Goal: Find specific page/section: Find specific page/section

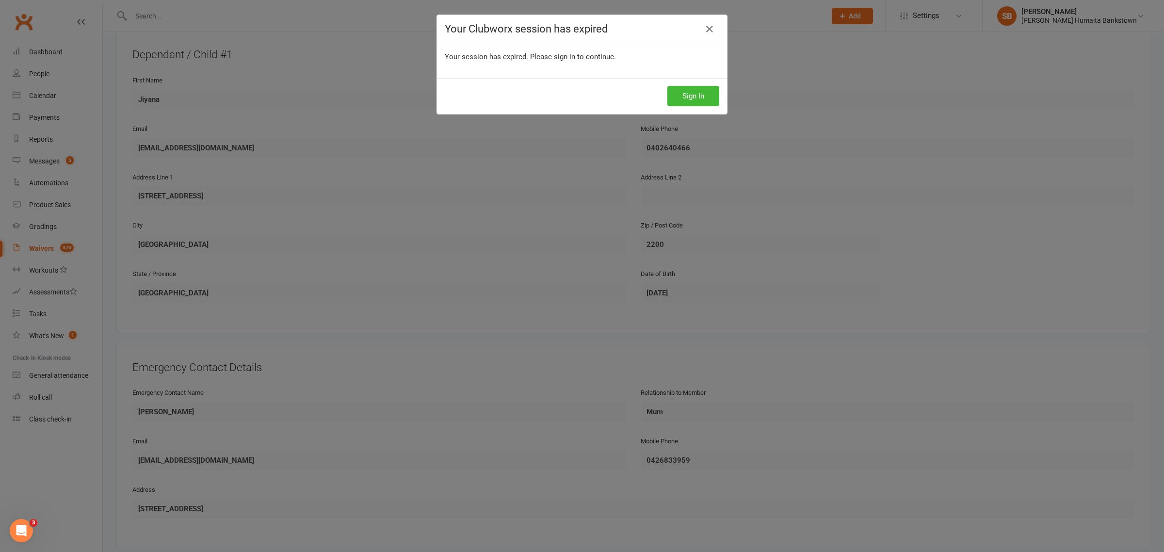
click at [716, 32] on div "Your Clubworx session has expired" at bounding box center [582, 29] width 290 height 28
click at [715, 32] on div "Your Clubworx session has expired" at bounding box center [582, 29] width 290 height 28
click at [710, 32] on link at bounding box center [710, 29] width 16 height 16
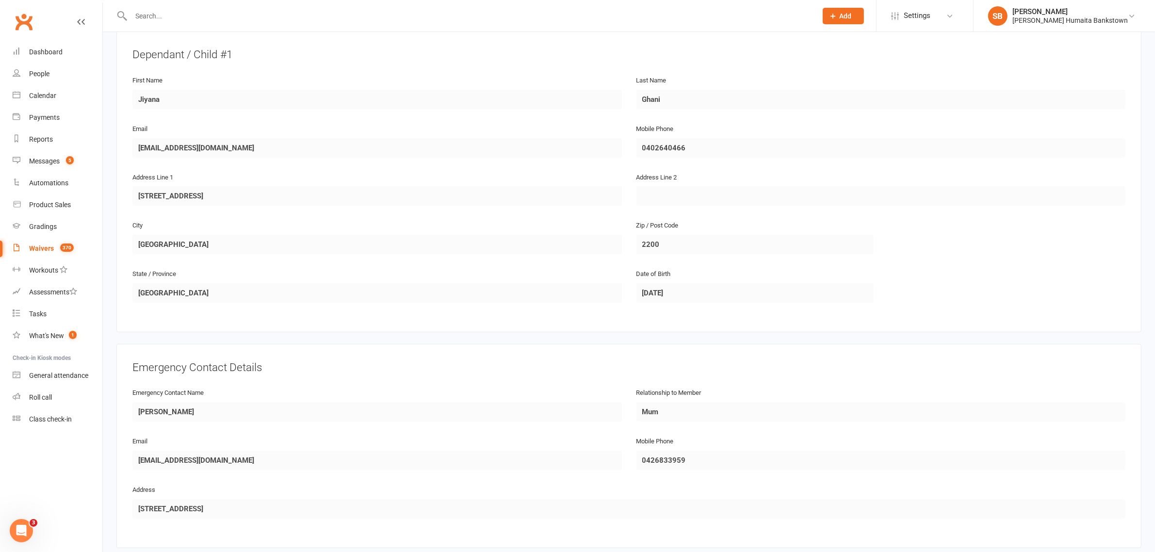
click at [193, 8] on div at bounding box center [463, 16] width 694 height 32
click at [207, 17] on input "text" at bounding box center [469, 16] width 682 height 14
type input "[PERSON_NAME]"
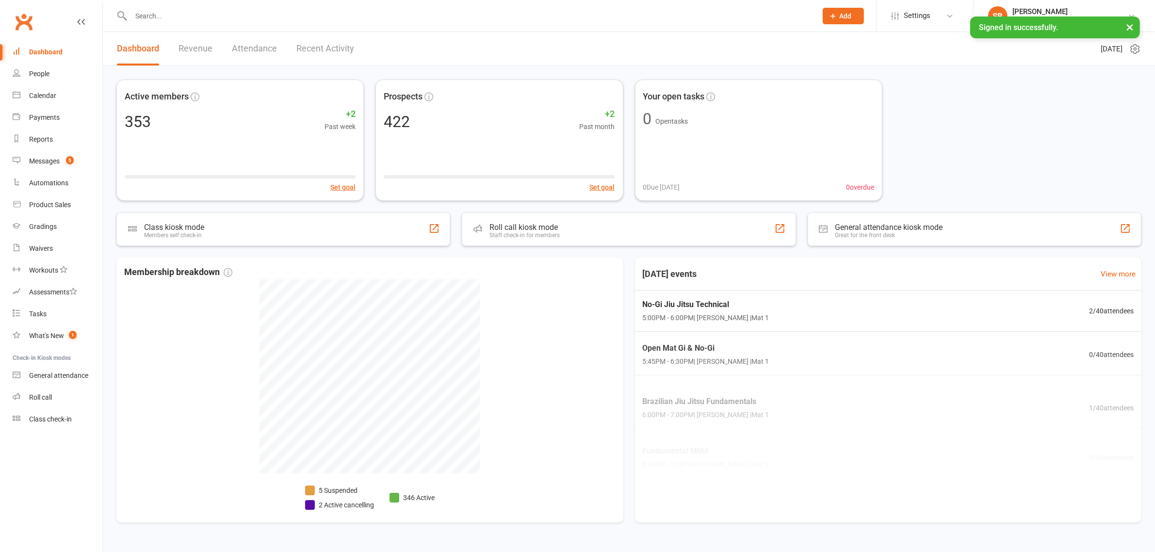
click at [264, 9] on input "text" at bounding box center [469, 16] width 682 height 14
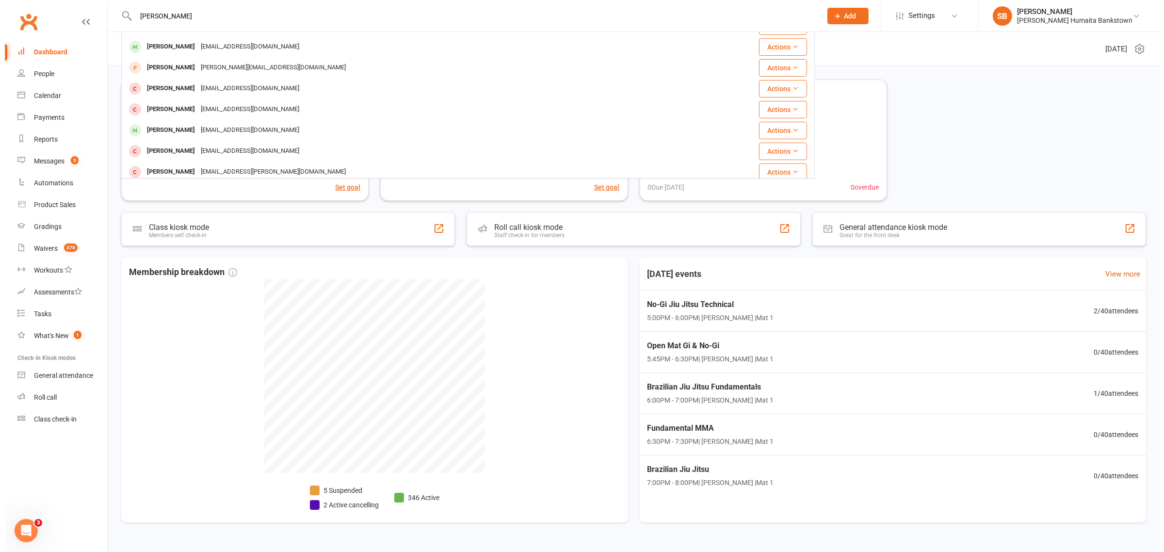
scroll to position [121, 0]
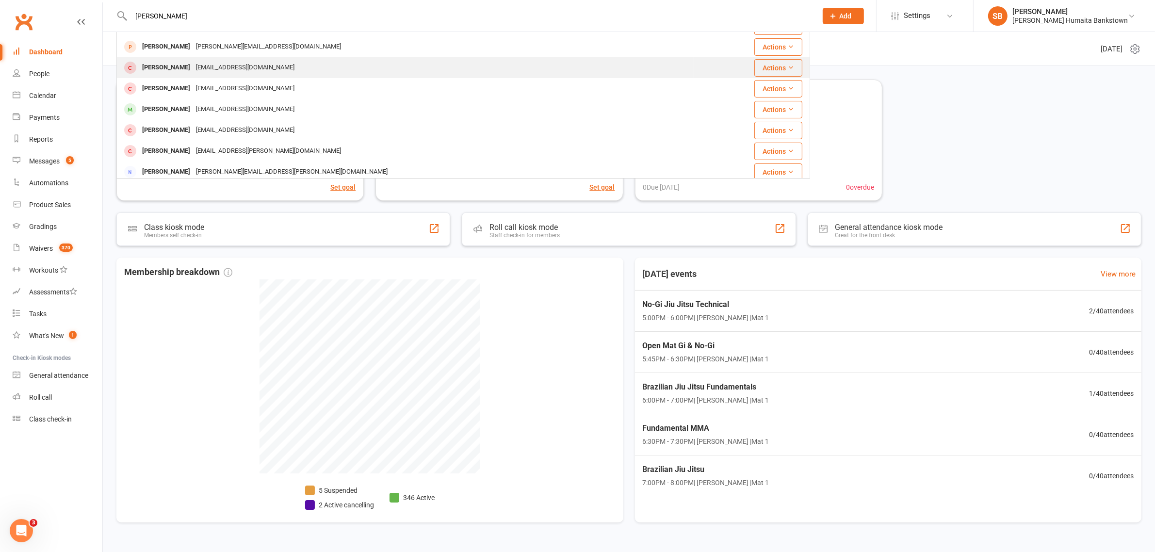
type input "[PERSON_NAME]"
click at [221, 62] on div "johnydozan@yahoo.com.au" at bounding box center [245, 68] width 104 height 14
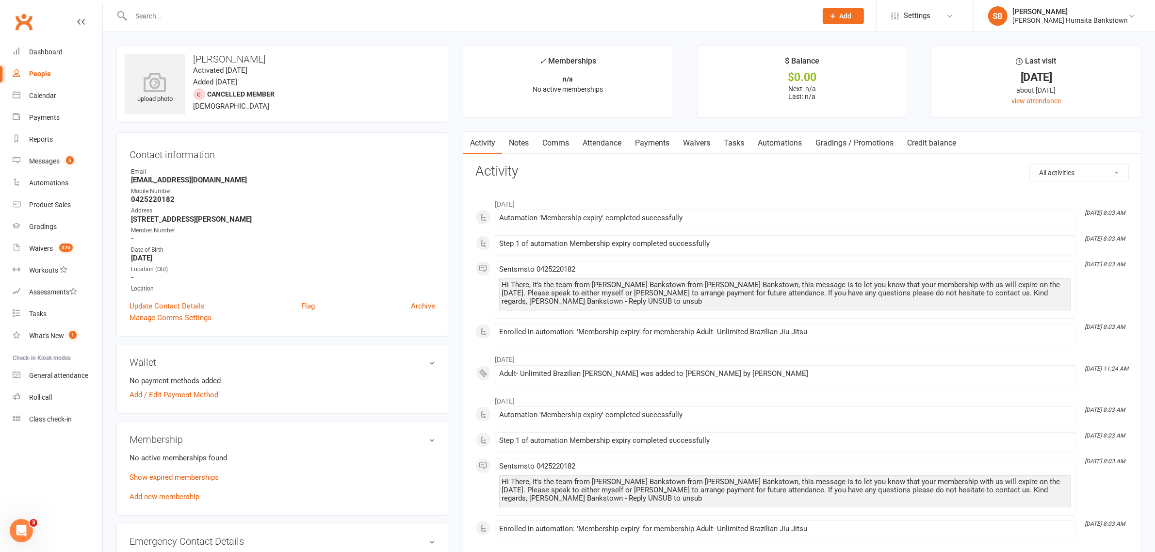
click at [507, 142] on link "Notes" at bounding box center [518, 143] width 33 height 22
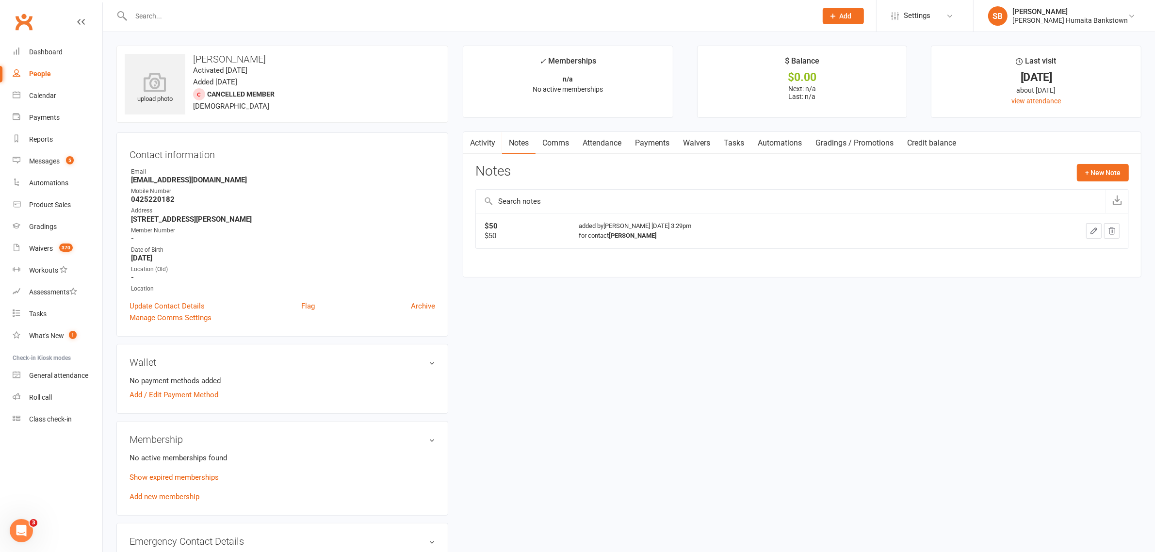
click at [224, 466] on membership-list "No active memberships found Show expired memberships Add new membership" at bounding box center [282, 476] width 306 height 49
click at [211, 469] on membership-list "No active memberships found Show expired memberships Add new membership" at bounding box center [282, 476] width 306 height 49
click at [193, 479] on link "Show expired memberships" at bounding box center [173, 477] width 89 height 9
drag, startPoint x: 367, startPoint y: 347, endPoint x: 716, endPoint y: 407, distance: 353.9
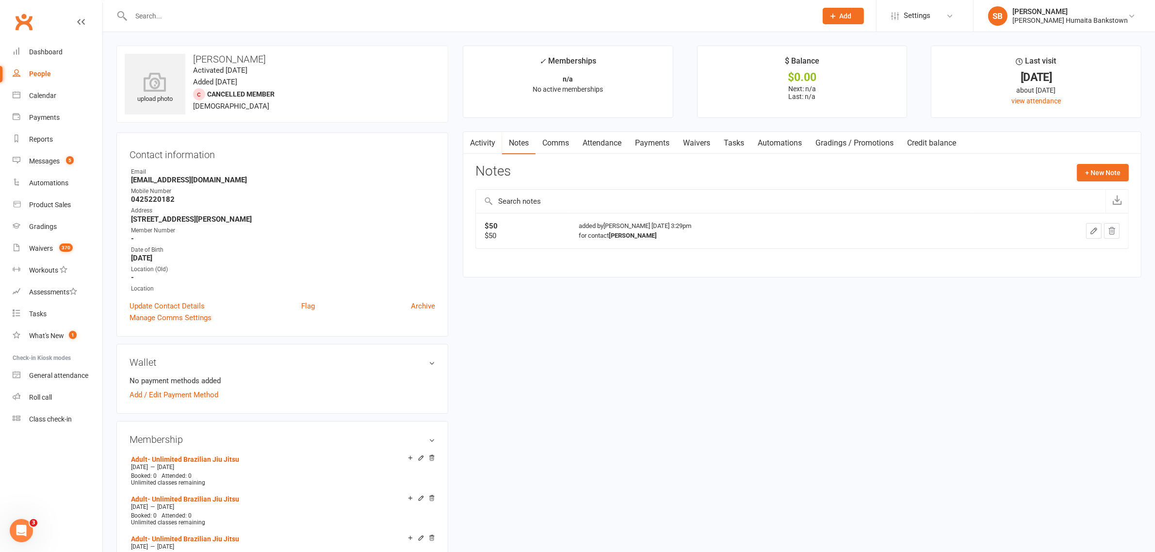
drag, startPoint x: 202, startPoint y: 253, endPoint x: 129, endPoint y: 254, distance: 73.2
click at [129, 254] on li "Date of Birth February 13, 1982" at bounding box center [282, 253] width 306 height 17
